Goal: Information Seeking & Learning: Check status

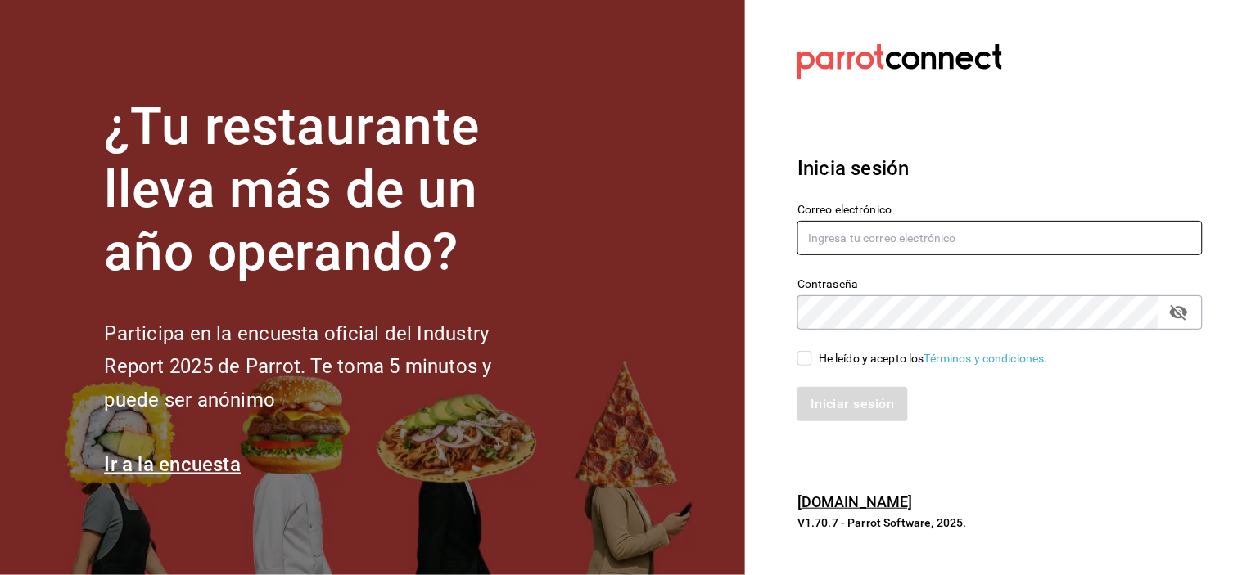
type input "mochomos.puebla@grupocosteno.com"
drag, startPoint x: 798, startPoint y: 349, endPoint x: 814, endPoint y: 368, distance: 24.4
click at [798, 350] on label "He leído y acepto los Términos y condiciones." at bounding box center [922, 358] width 250 height 17
click at [798, 351] on input "He leído y acepto los Términos y condiciones." at bounding box center [804, 358] width 15 height 15
checkbox input "true"
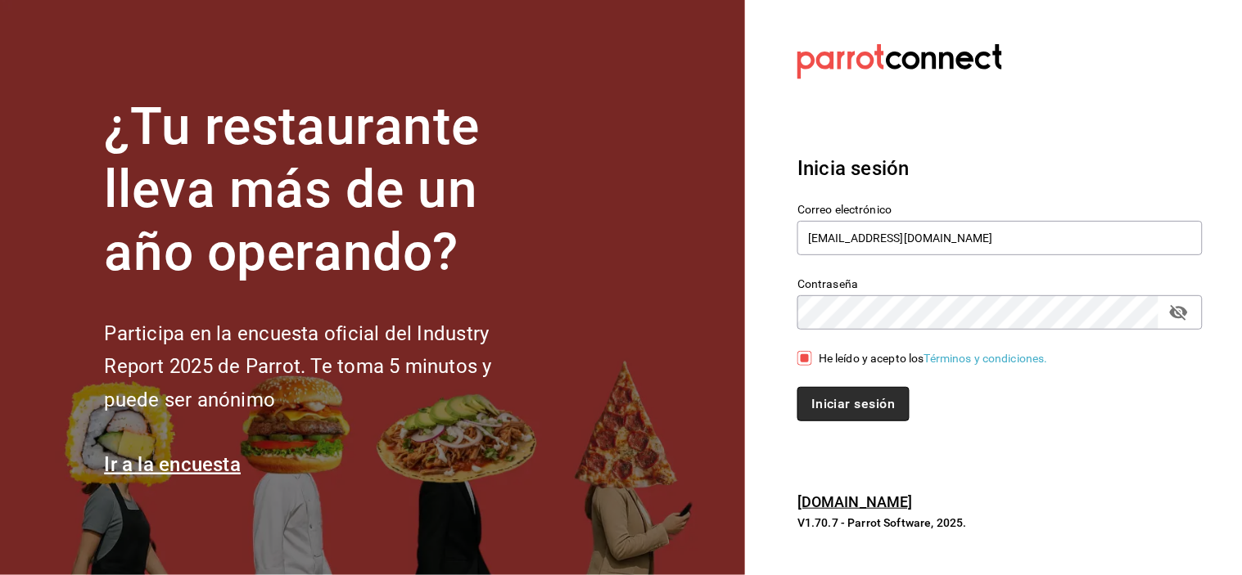
click at [832, 394] on button "Iniciar sesión" at bounding box center [852, 404] width 111 height 34
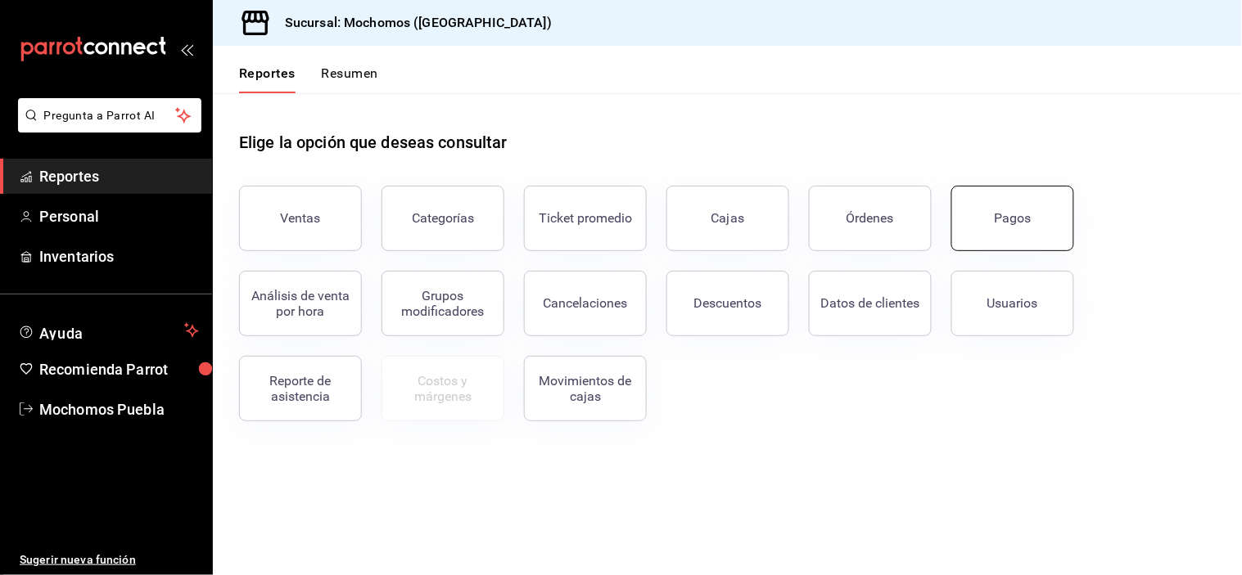
click at [1031, 210] on button "Pagos" at bounding box center [1012, 218] width 123 height 65
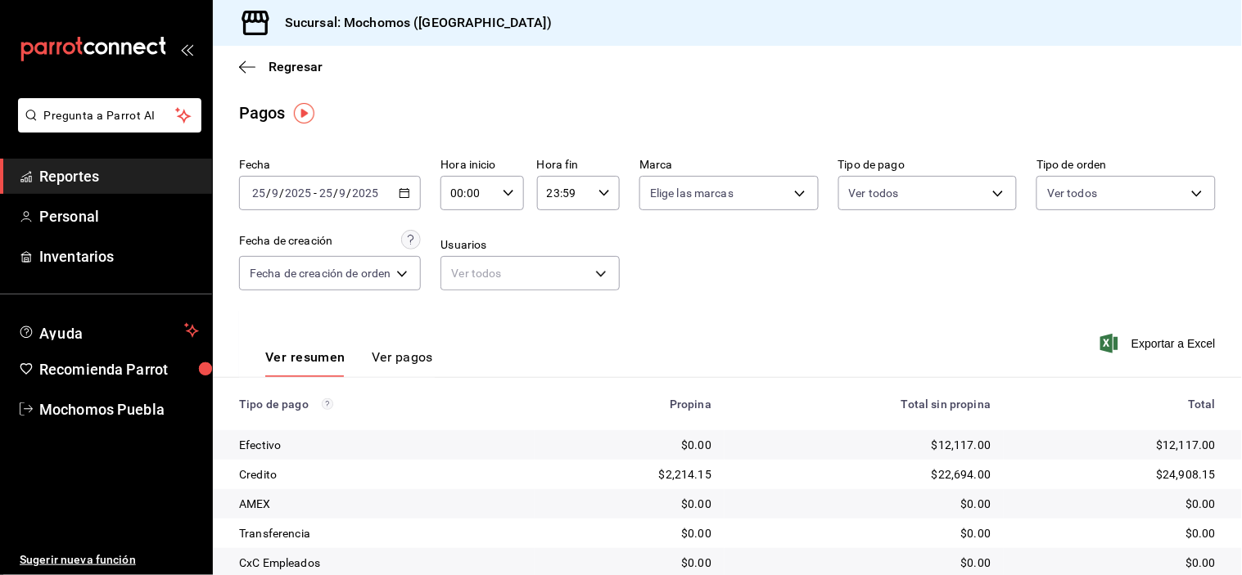
click at [407, 199] on icon "button" at bounding box center [404, 192] width 11 height 11
click at [710, 297] on div "Fecha [DATE] [DATE] - [DATE] [DATE] Hora inicio 00:00 Hora inicio Hora fin 23:5…" at bounding box center [727, 230] width 976 height 159
click at [513, 197] on icon "button" at bounding box center [508, 192] width 11 height 11
click at [928, 291] on div at bounding box center [621, 287] width 1242 height 575
click at [487, 193] on input "00:00" at bounding box center [467, 193] width 55 height 33
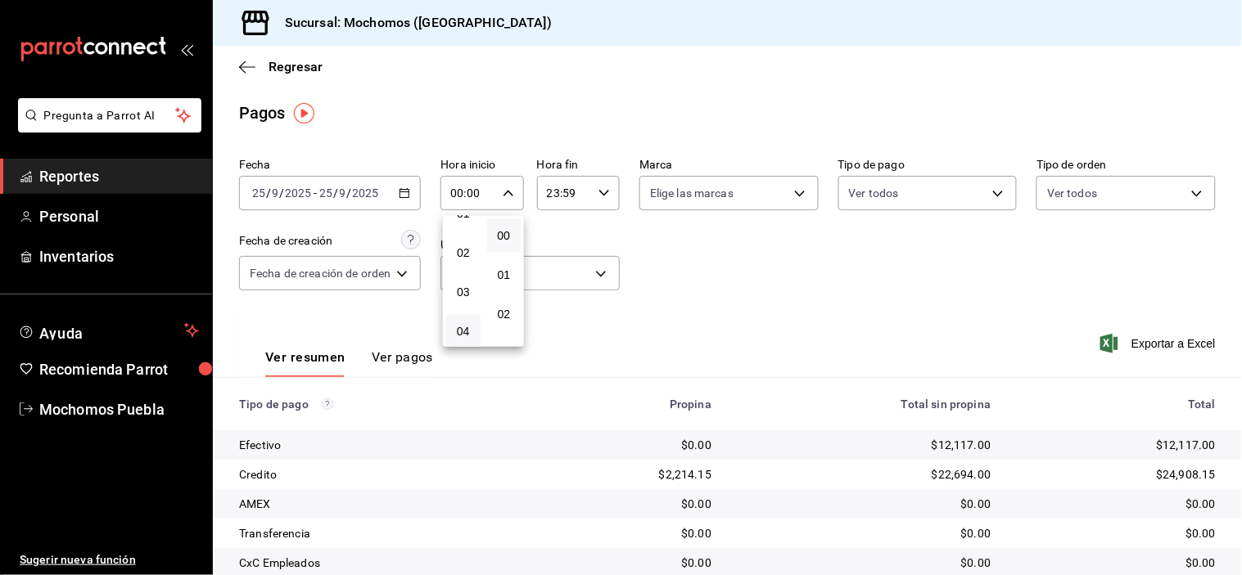
scroll to position [91, 0]
click at [467, 298] on span "04" at bounding box center [463, 301] width 15 height 13
type input "04:00"
click at [770, 305] on div at bounding box center [621, 287] width 1242 height 575
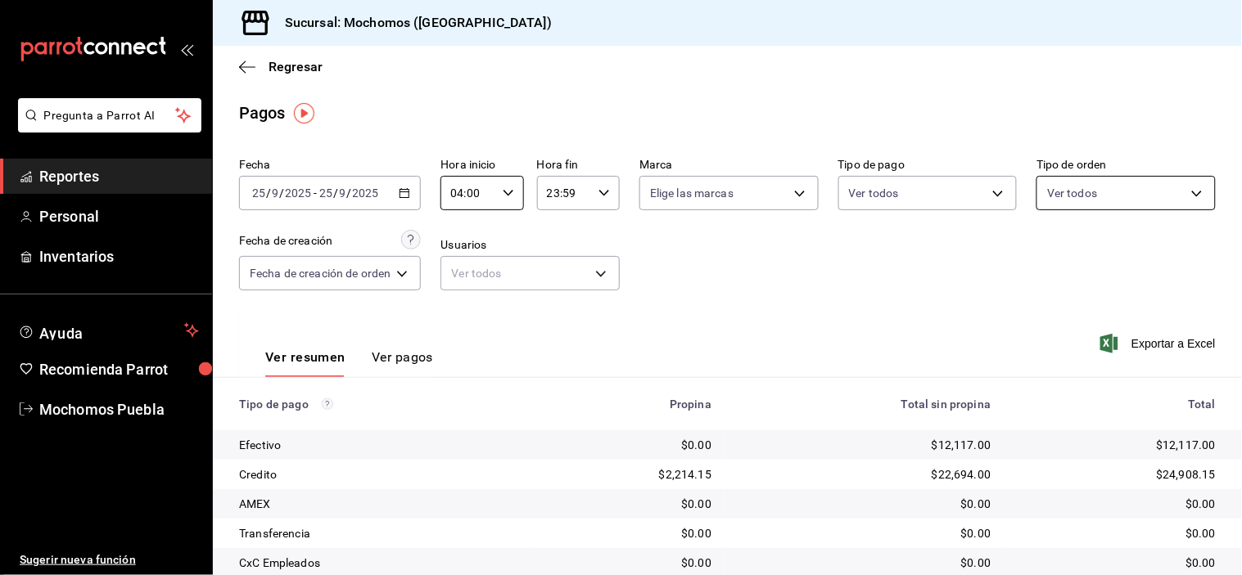
click at [1111, 192] on body "Pregunta a Parrot AI Reportes Personal Inventarios Ayuda Recomienda Parrot Moch…" at bounding box center [621, 287] width 1242 height 575
click at [1053, 257] on label at bounding box center [1048, 258] width 21 height 24
click at [1053, 257] on input "checkbox" at bounding box center [1045, 257] width 15 height 15
checkbox input "false"
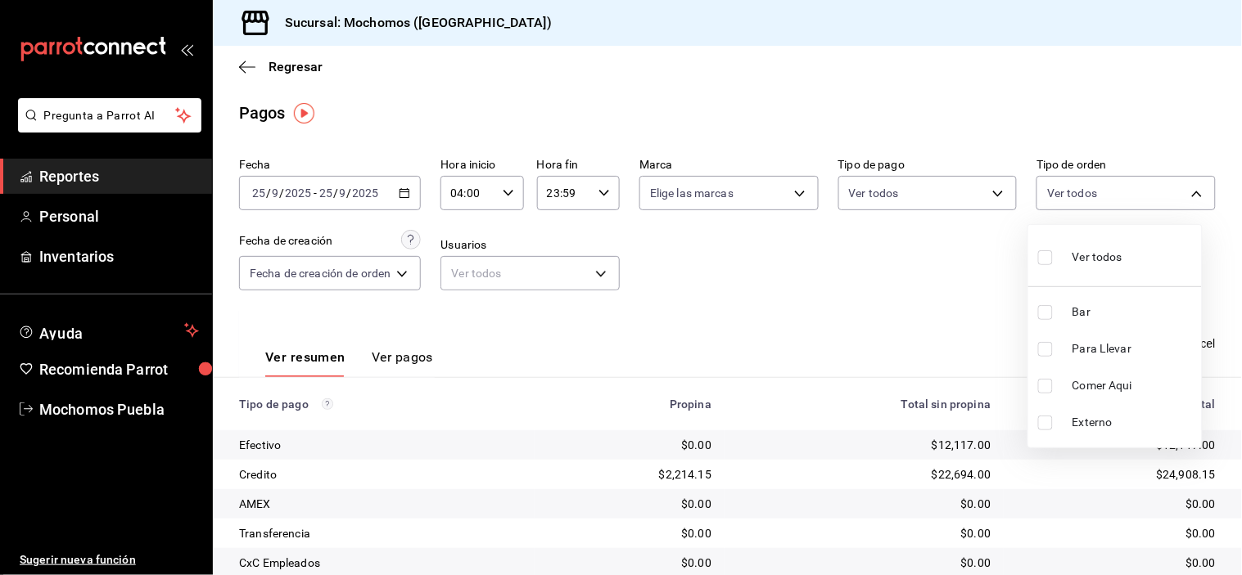
checkbox input "false"
click at [1045, 251] on input "checkbox" at bounding box center [1045, 257] width 15 height 15
checkbox input "true"
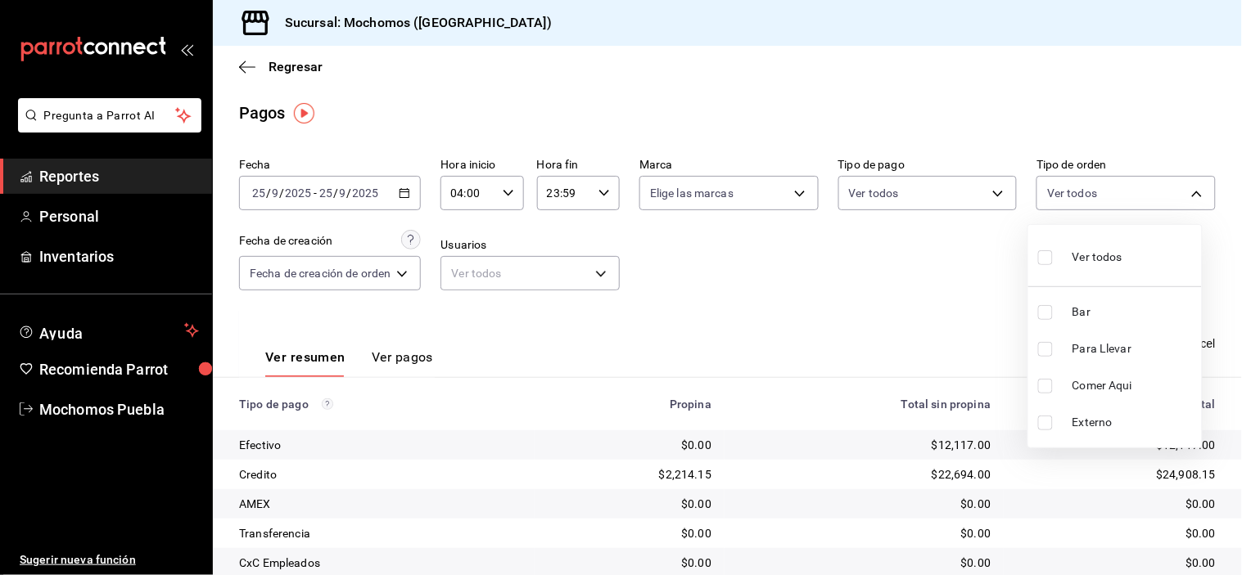
type input "c7bc0ce2-274d-49fd-89f5-4bcf8044acf9,c9e91c43-775f-4cd6-ac16-cfdc9e5fd636,e77b1…"
checkbox input "true"
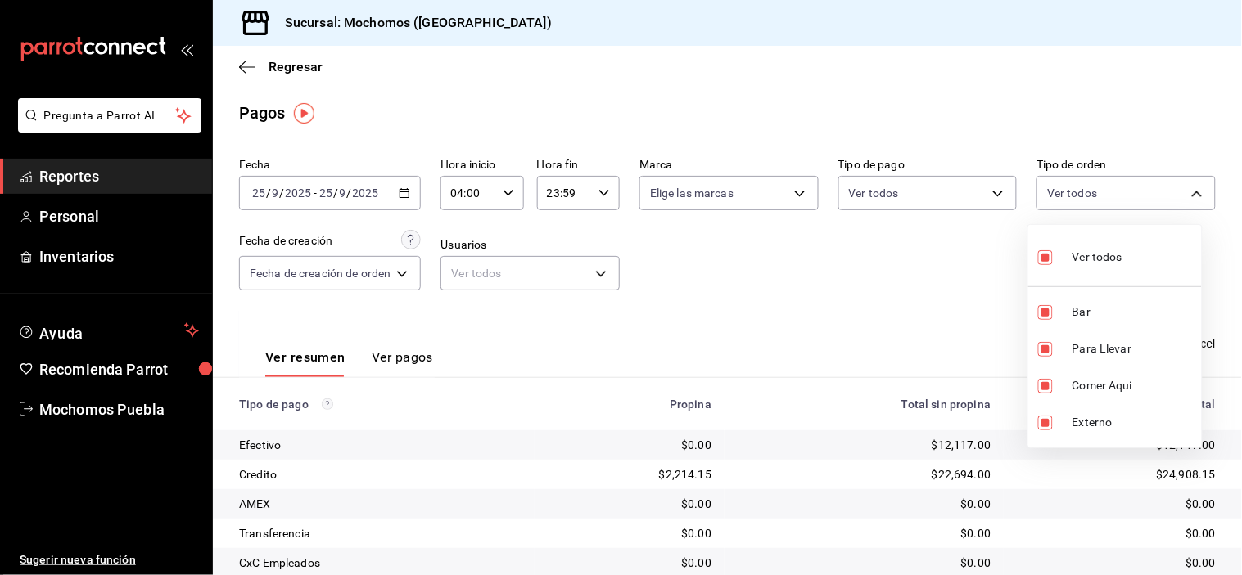
click at [935, 251] on div at bounding box center [621, 287] width 1242 height 575
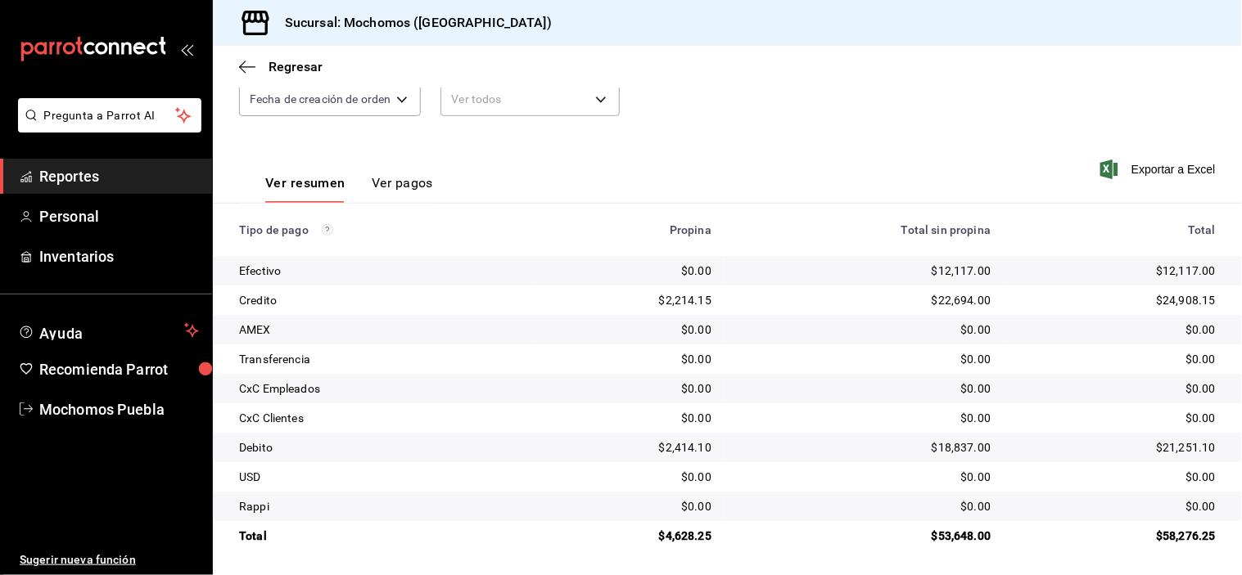
scroll to position [176, 0]
click at [526, 172] on div "Ver resumen Ver pagos Exportar a Excel" at bounding box center [727, 177] width 1029 height 87
click at [242, 68] on icon "button" at bounding box center [247, 67] width 16 height 15
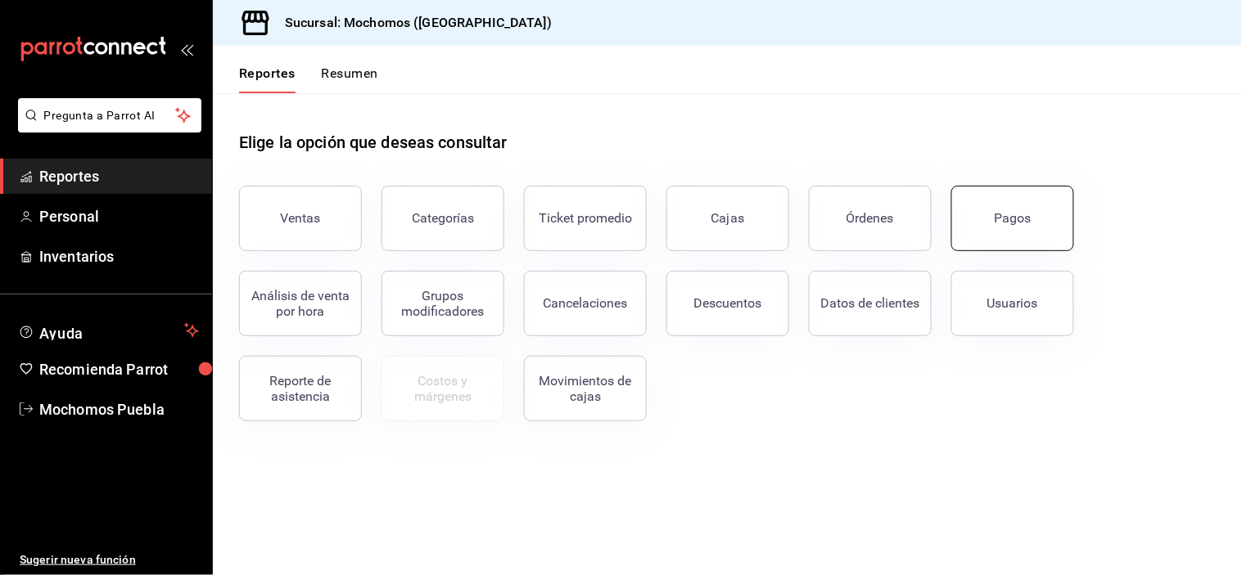
click at [1025, 222] on div "Pagos" at bounding box center [1012, 218] width 37 height 16
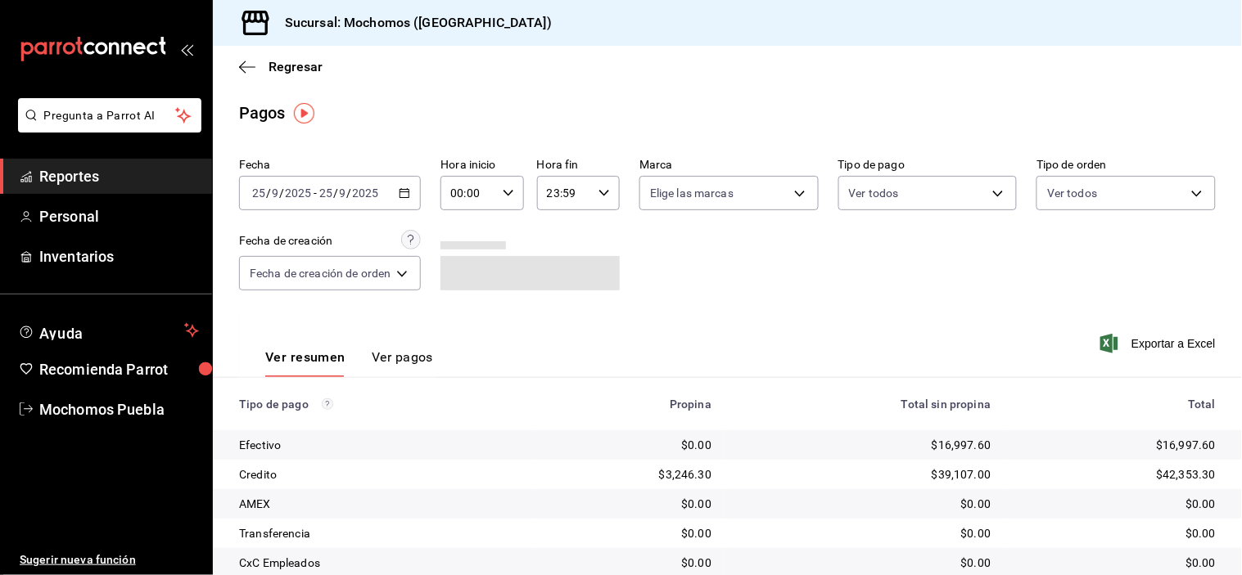
click at [511, 194] on icon "button" at bounding box center [508, 192] width 11 height 11
click at [465, 250] on span "05" at bounding box center [463, 250] width 15 height 13
type input "05:00"
click at [817, 300] on div at bounding box center [621, 287] width 1242 height 575
